Goal: Task Accomplishment & Management: Use online tool/utility

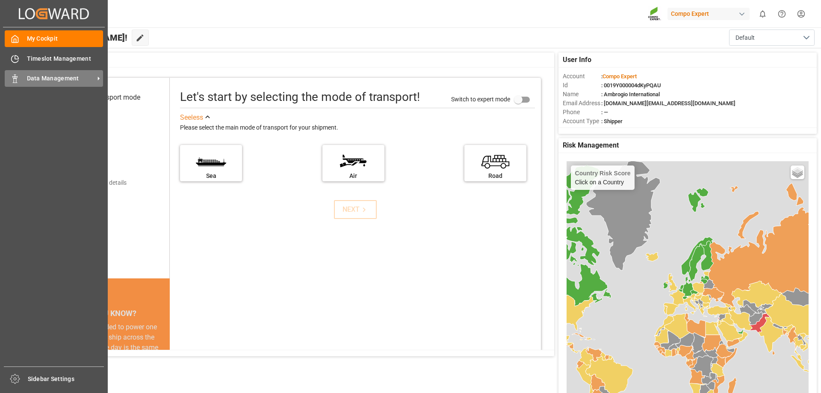
click at [18, 81] on icon at bounding box center [15, 78] width 9 height 9
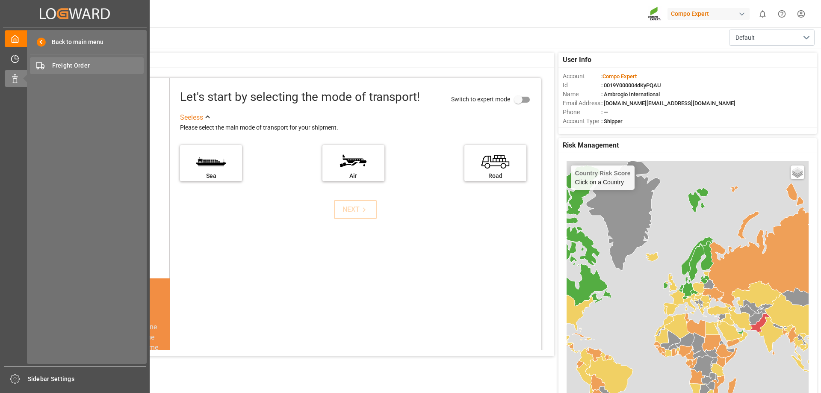
click at [72, 67] on span "Freight Order" at bounding box center [98, 65] width 92 height 9
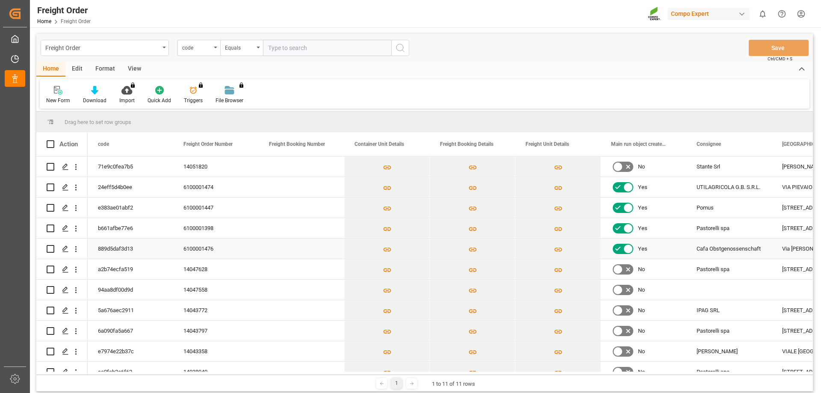
click at [50, 251] on input "Press Space to toggle row selection (unchecked)" at bounding box center [51, 249] width 8 height 8
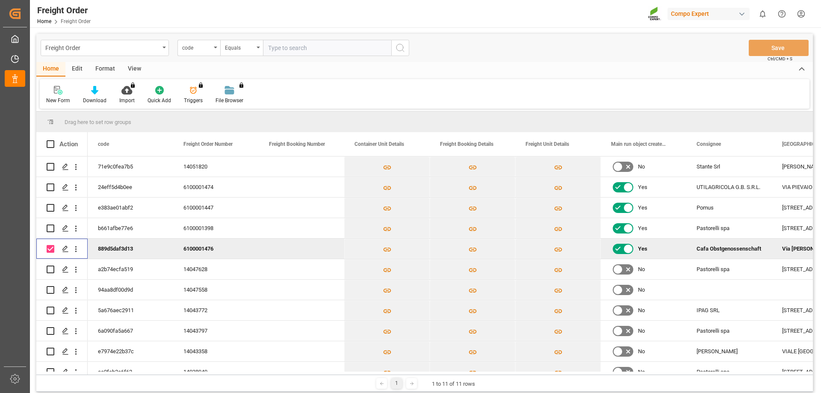
click at [50, 251] on input "Press Space to toggle row selection (checked)" at bounding box center [51, 249] width 8 height 8
checkbox input "false"
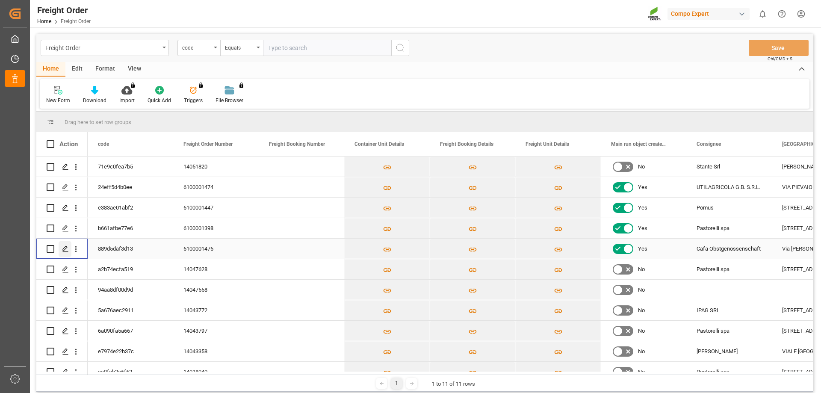
click at [64, 250] on polygon "Press SPACE to select this row." at bounding box center [65, 248] width 4 height 4
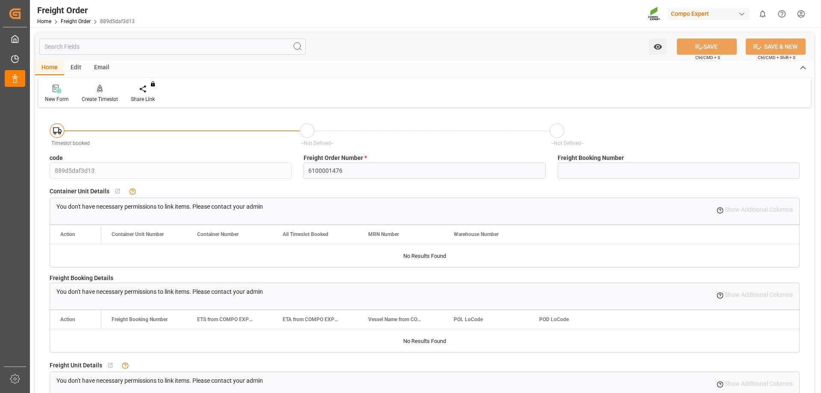
click at [100, 91] on icon at bounding box center [100, 88] width 6 height 7
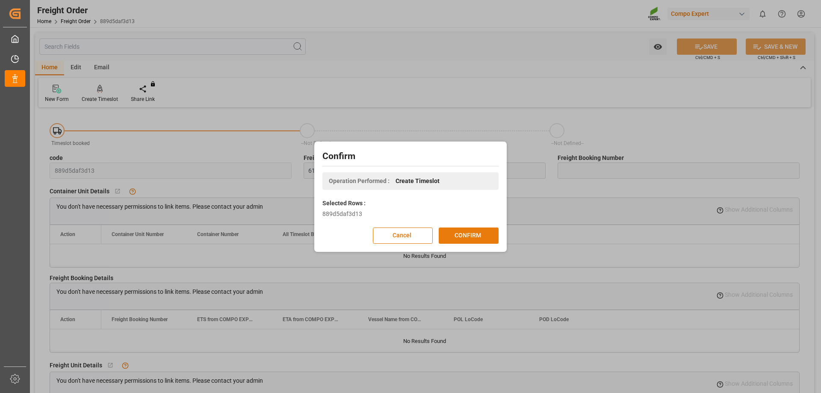
click at [477, 242] on button "CONFIRM" at bounding box center [469, 235] width 60 height 16
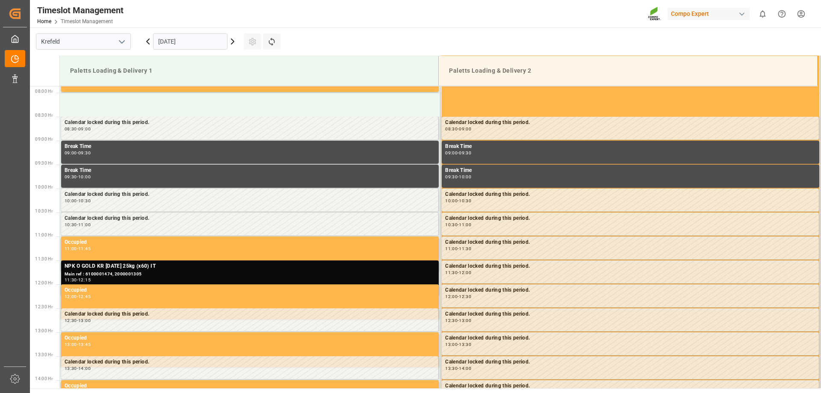
scroll to position [378, 0]
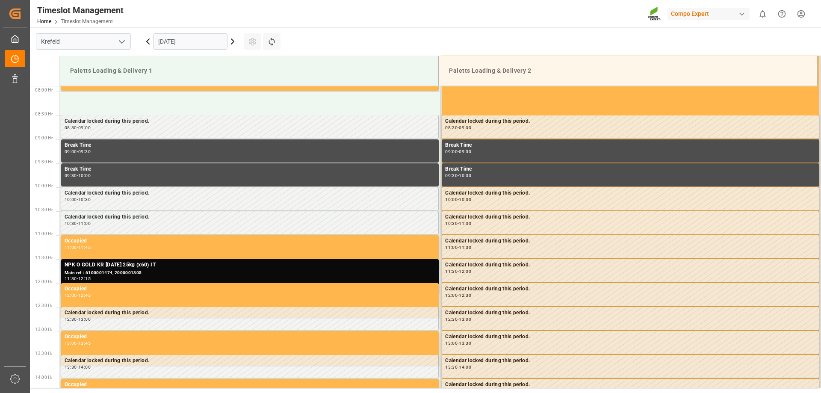
click at [232, 40] on icon at bounding box center [232, 41] width 3 height 5
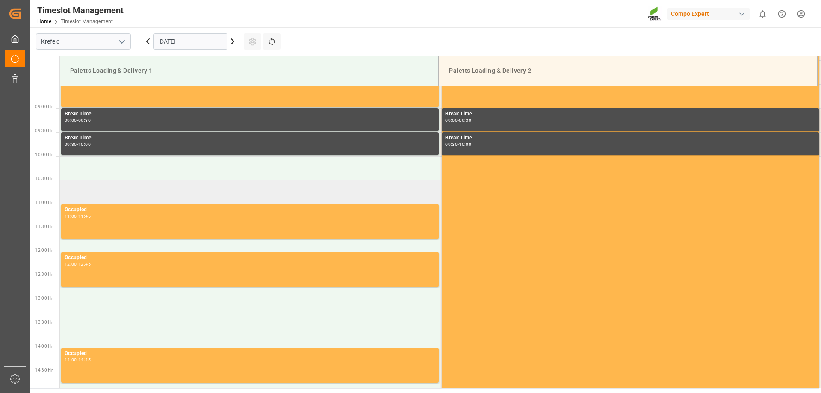
scroll to position [420, 0]
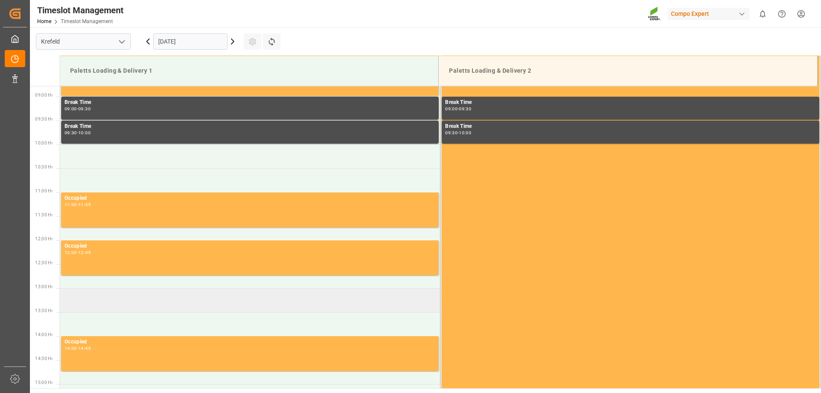
click at [134, 301] on td at bounding box center [250, 300] width 381 height 24
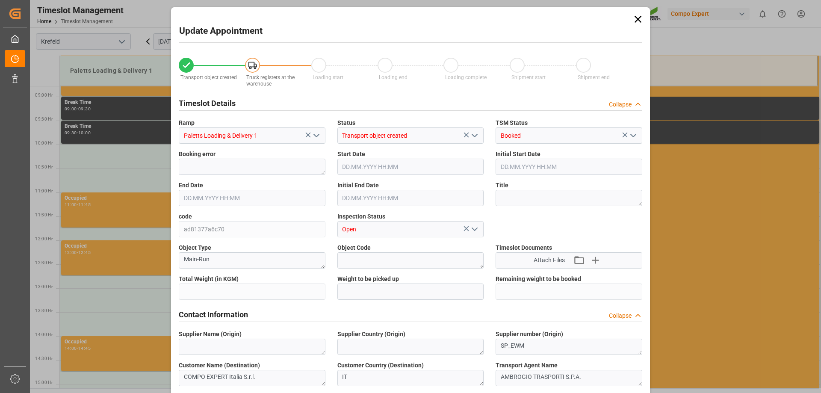
type input "27324"
type input "0"
type input "03.09.2025 13:00"
type input "03.09.2025 13:30"
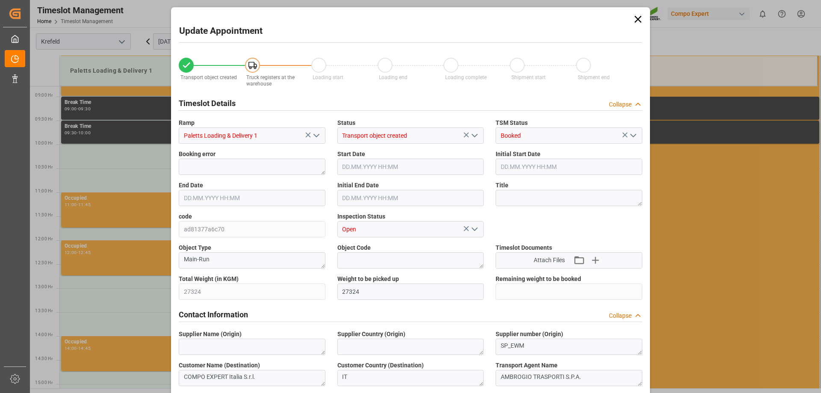
type input "27.08.2025 19:21"
type input "02.09.2025 07:20"
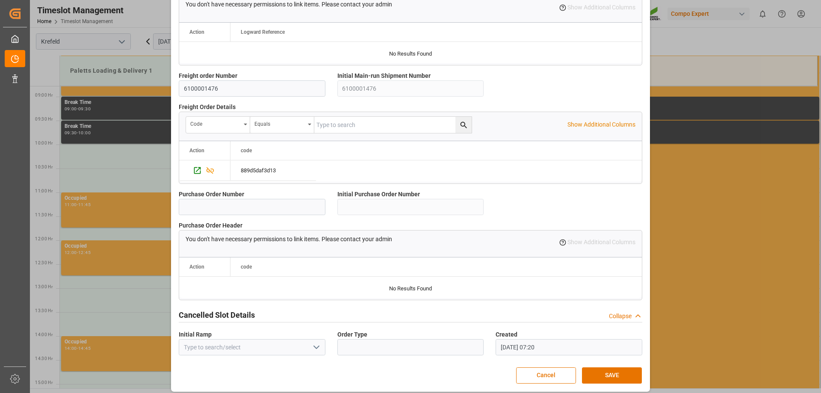
scroll to position [733, 0]
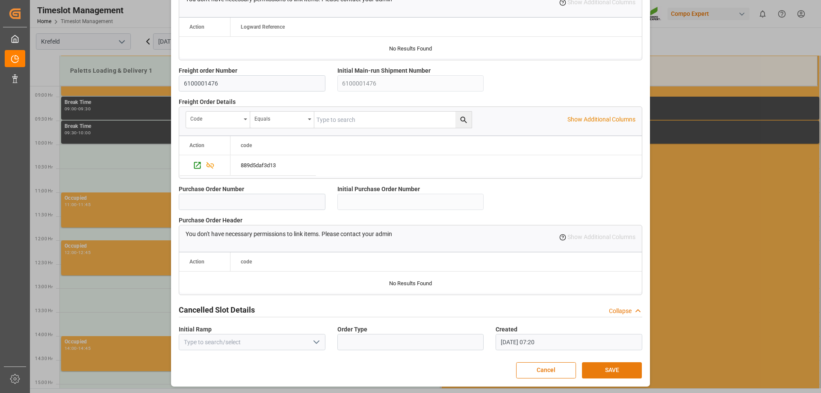
click at [603, 367] on button "SAVE" at bounding box center [612, 370] width 60 height 16
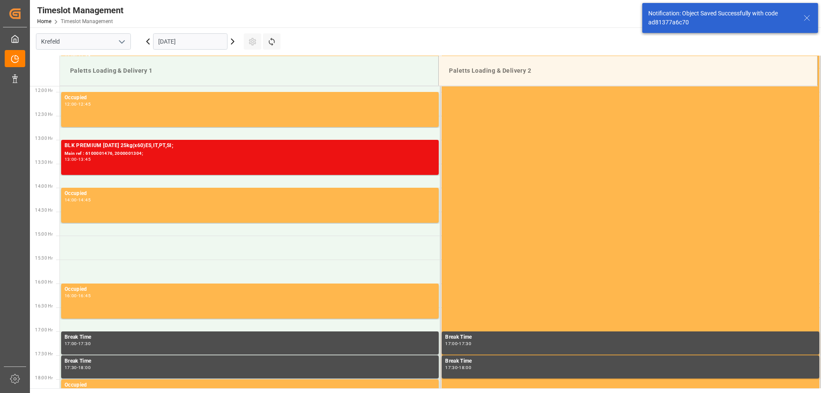
scroll to position [569, 0]
